Goal: Task Accomplishment & Management: Manage account settings

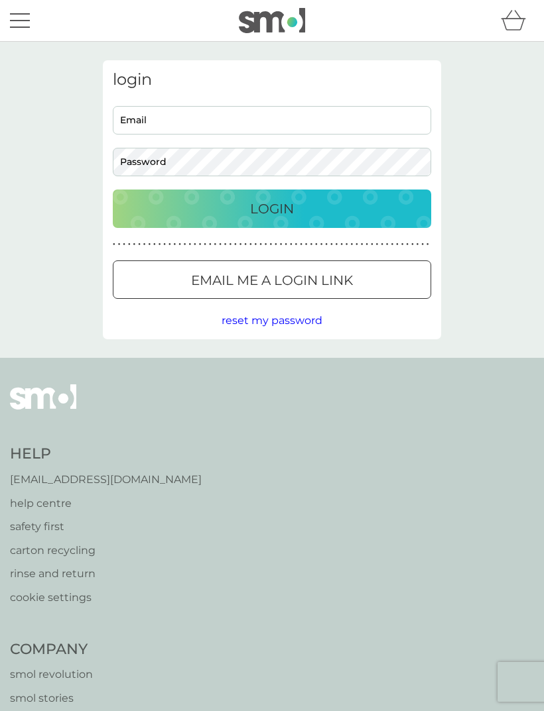
click at [243, 120] on input "Email" at bounding box center [272, 120] width 318 height 29
type input "[EMAIL_ADDRESS][DOMAIN_NAME]"
click at [272, 208] on button "Login" at bounding box center [272, 209] width 318 height 38
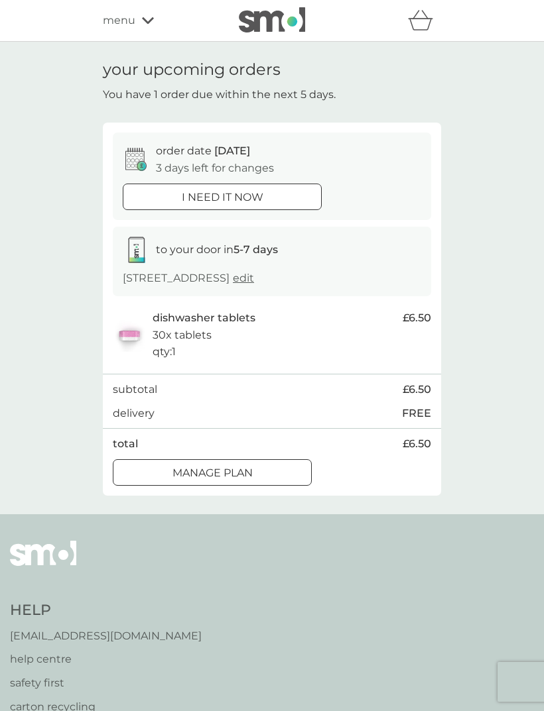
click at [210, 469] on div at bounding box center [212, 473] width 48 height 14
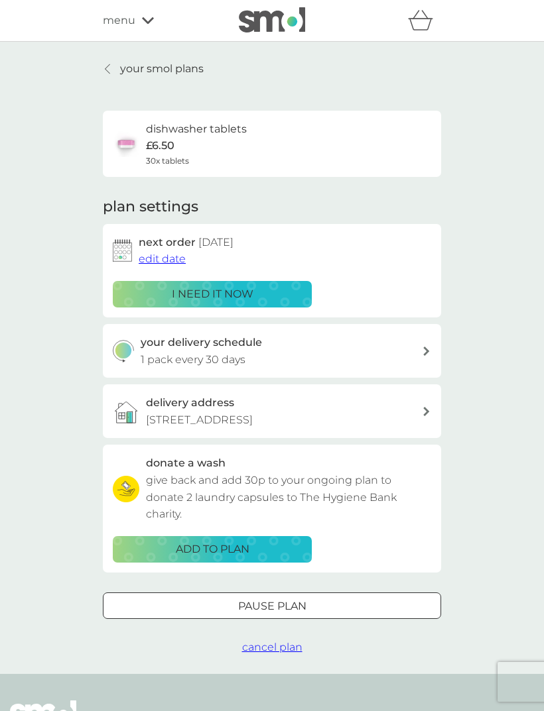
click at [164, 257] on span "edit date" at bounding box center [162, 259] width 47 height 13
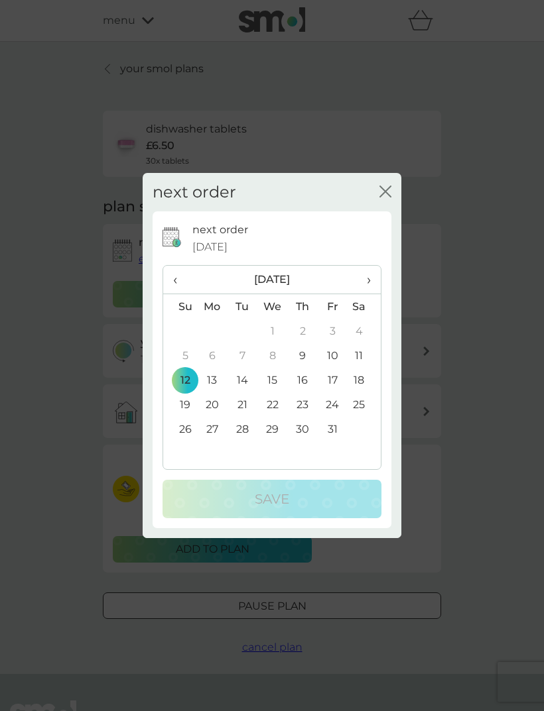
click at [371, 274] on th "›" at bounding box center [363, 280] width 33 height 29
click at [278, 379] on td "12" at bounding box center [272, 380] width 31 height 25
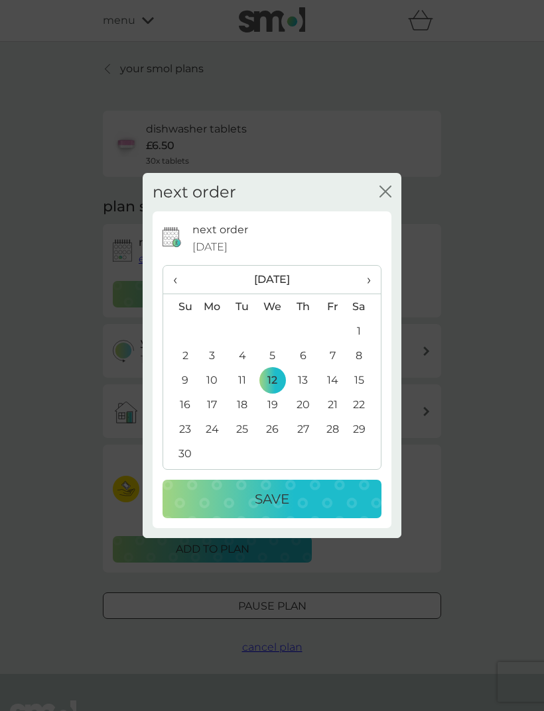
click at [317, 502] on div "Save" at bounding box center [272, 499] width 192 height 21
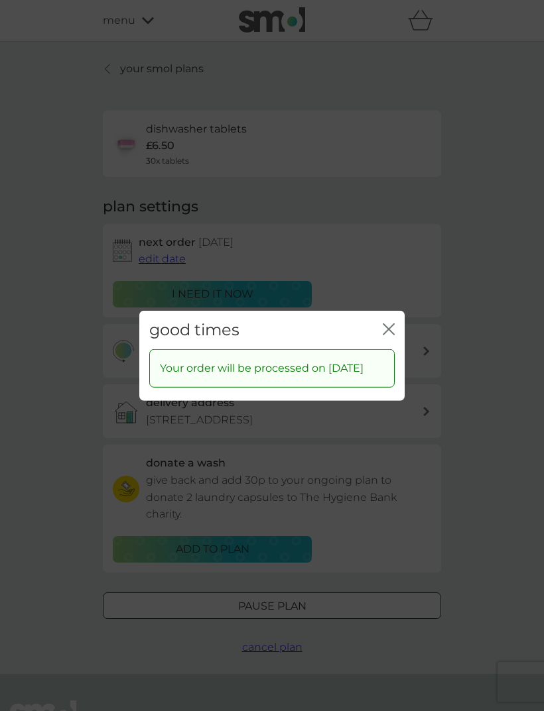
click at [386, 311] on div "good times close" at bounding box center [271, 329] width 265 height 39
click at [394, 323] on icon "close" at bounding box center [389, 329] width 12 height 12
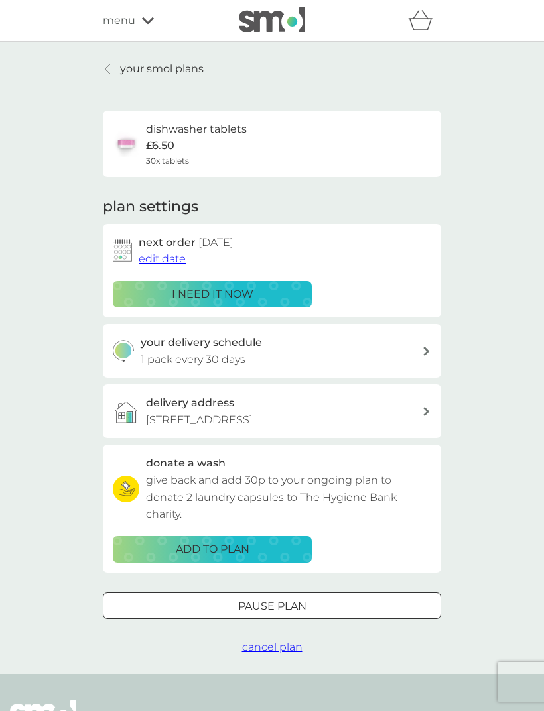
click at [134, 22] on span "menu" at bounding box center [119, 20] width 32 height 17
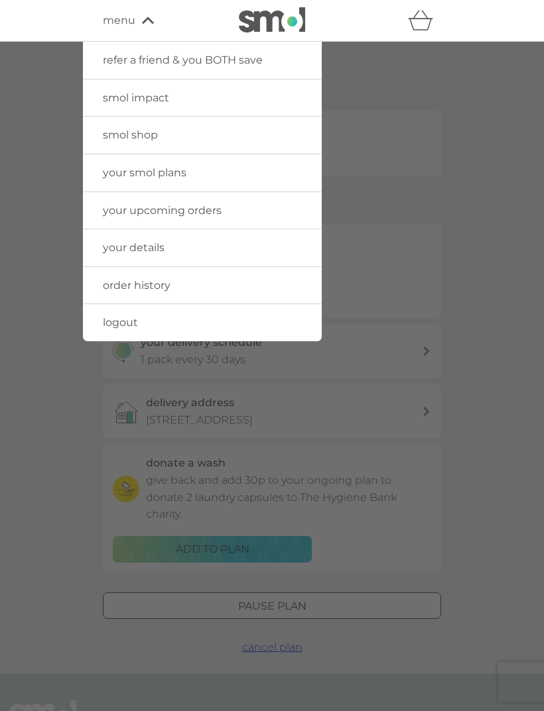
click at [158, 324] on link "logout" at bounding box center [202, 322] width 239 height 37
